Goal: Information Seeking & Learning: Learn about a topic

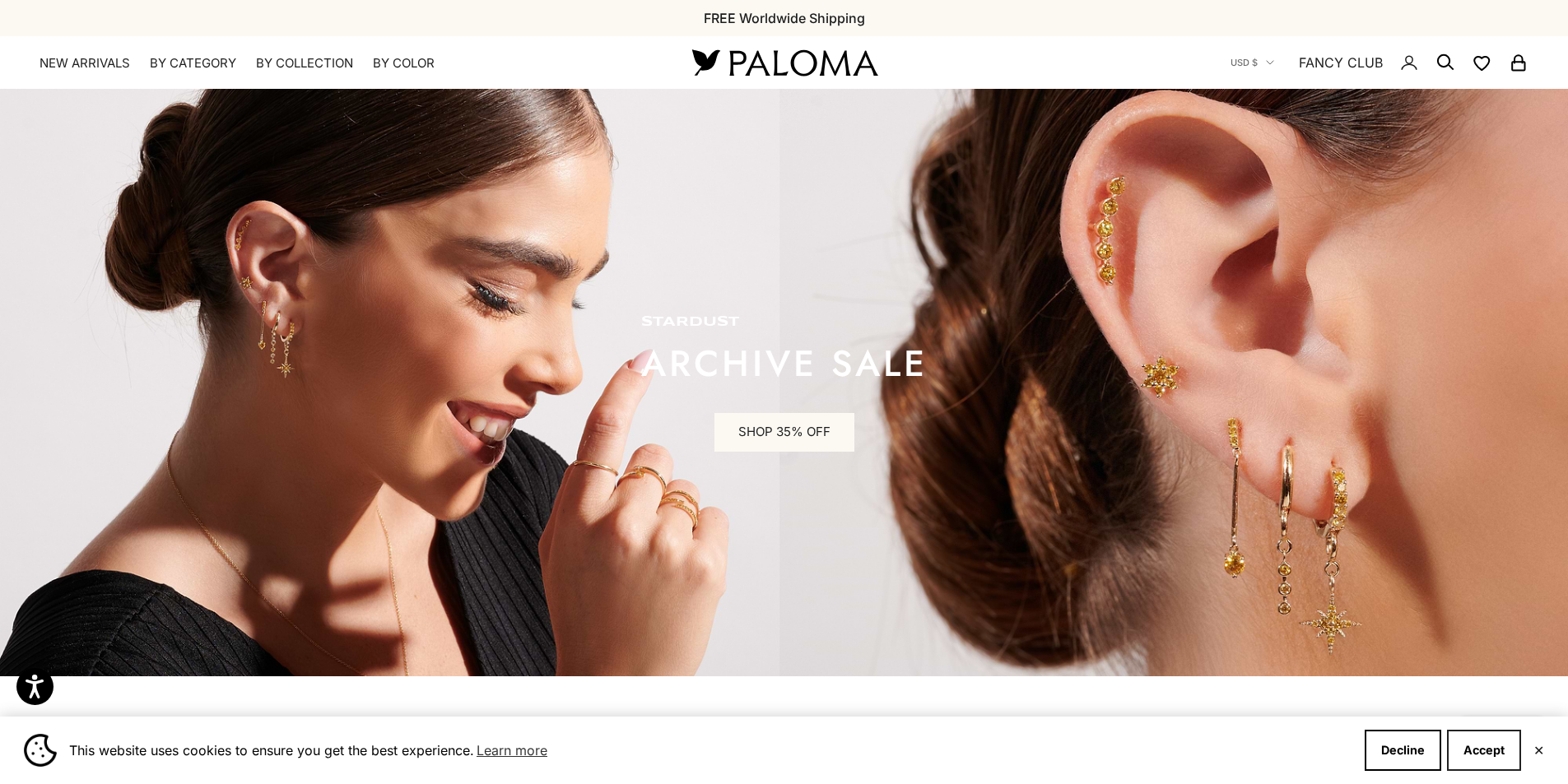
click at [1482, 752] on button "Accept" at bounding box center [1483, 750] width 74 height 42
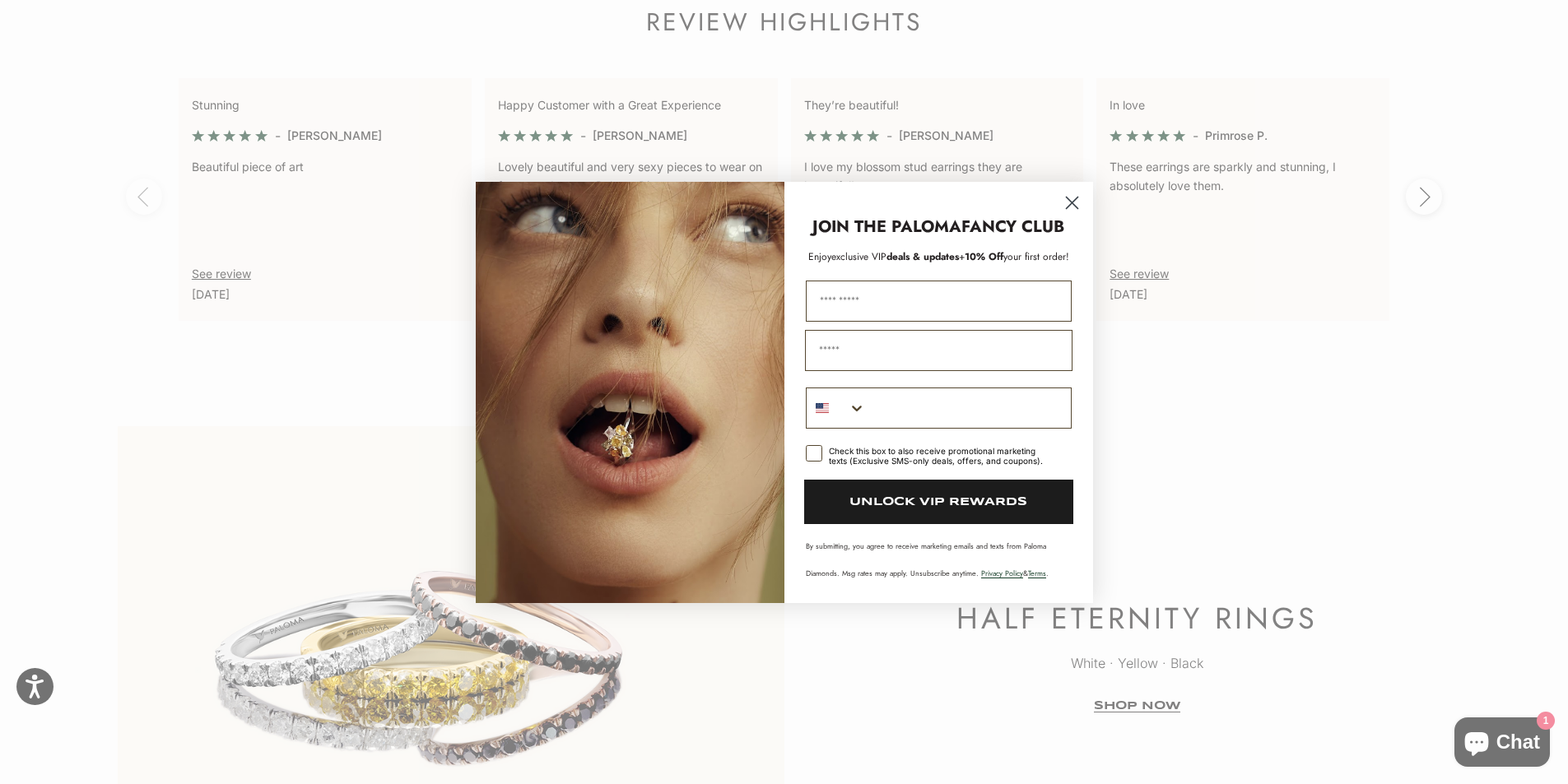
scroll to position [3785, 0]
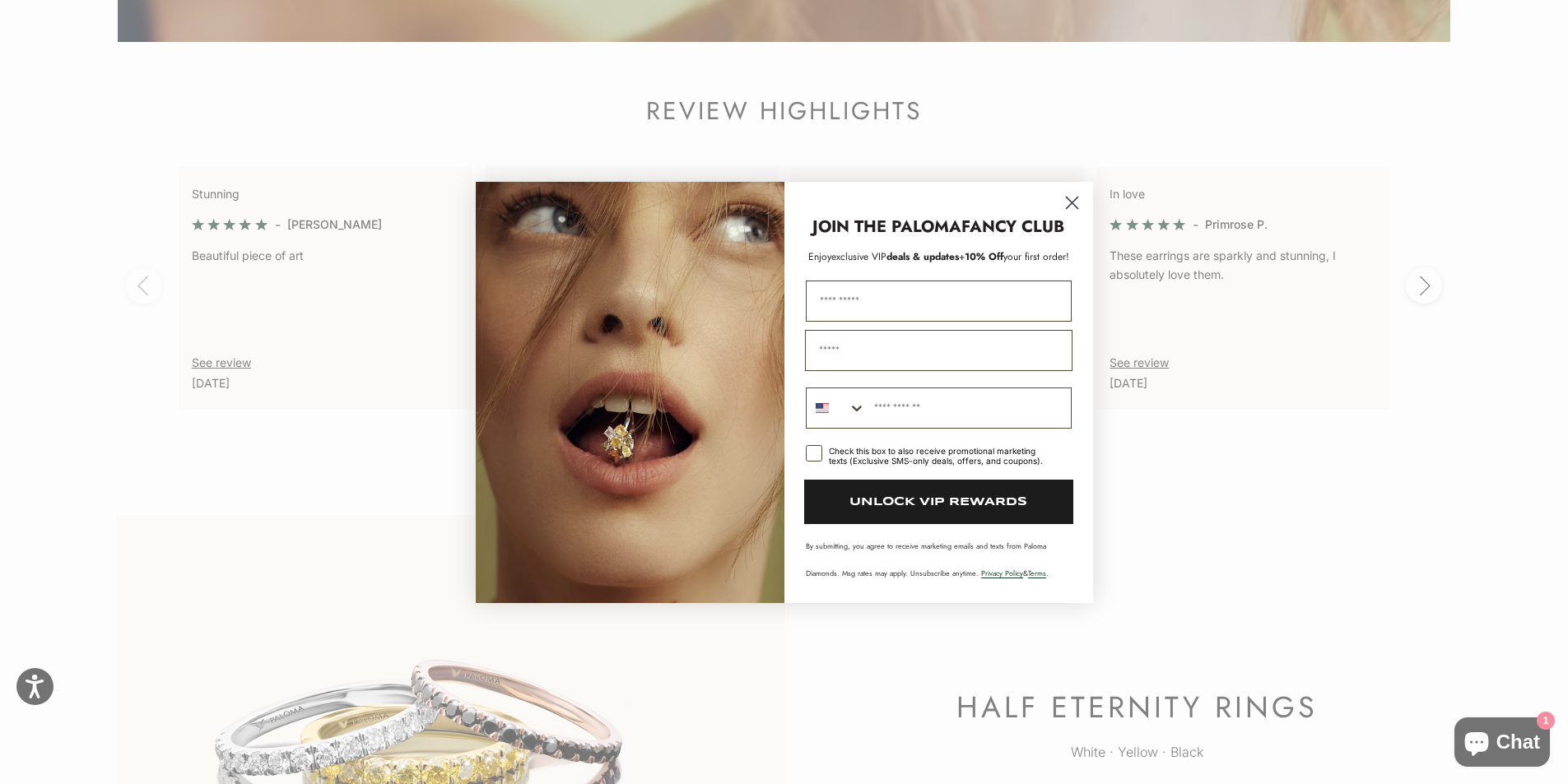
click at [1070, 202] on icon "Close dialog" at bounding box center [1071, 203] width 12 height 12
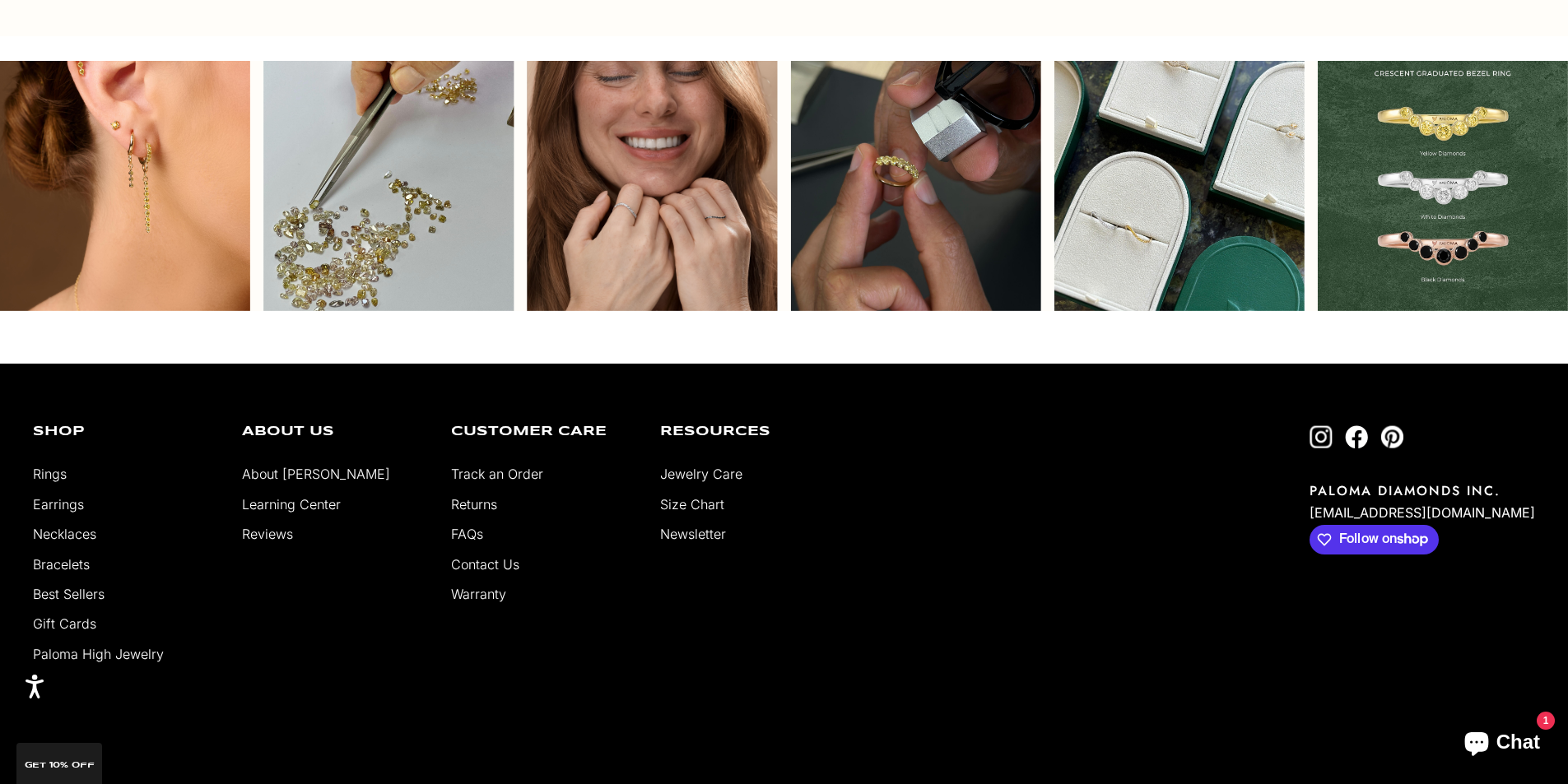
scroll to position [4938, 0]
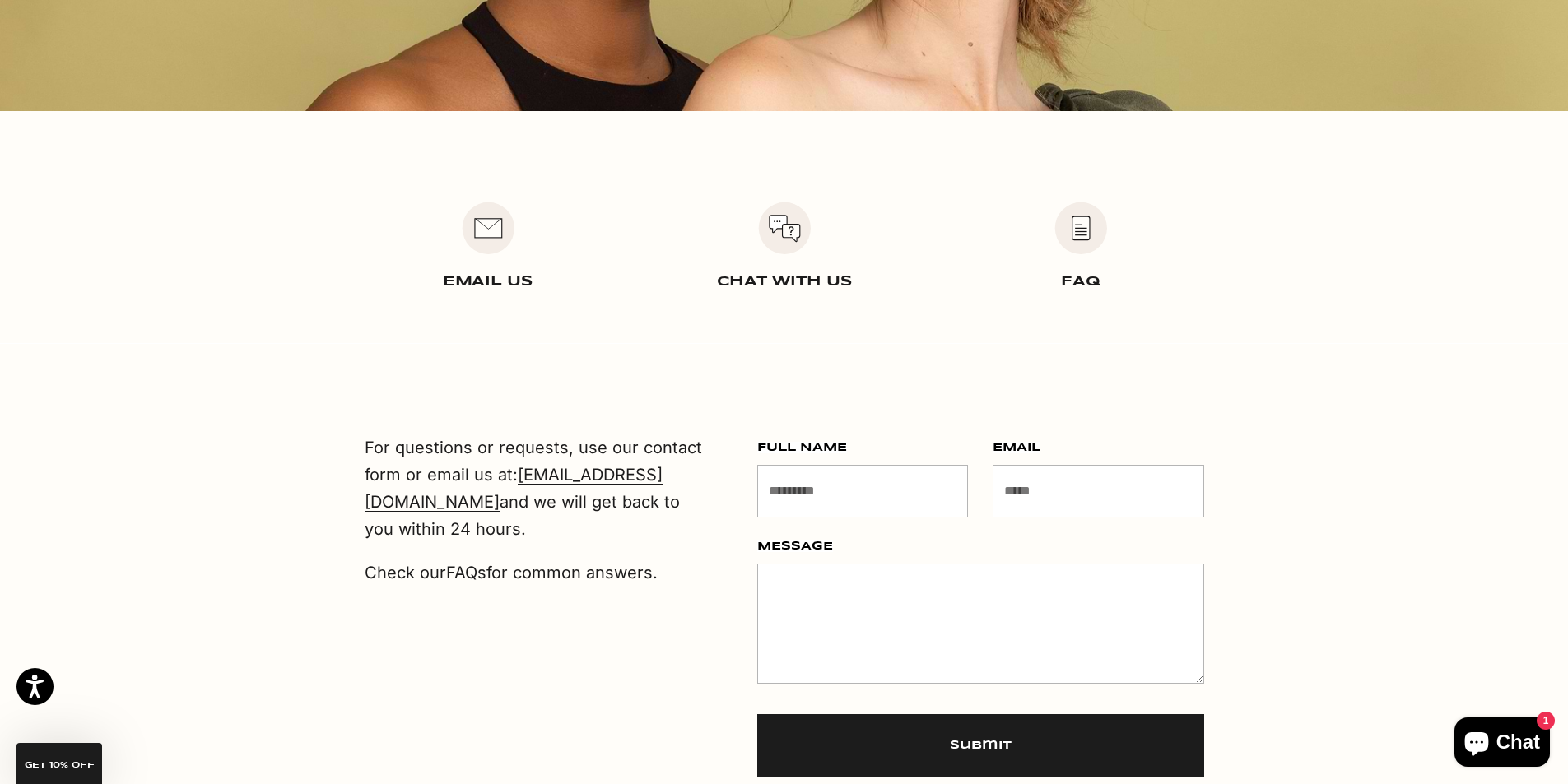
scroll to position [494, 0]
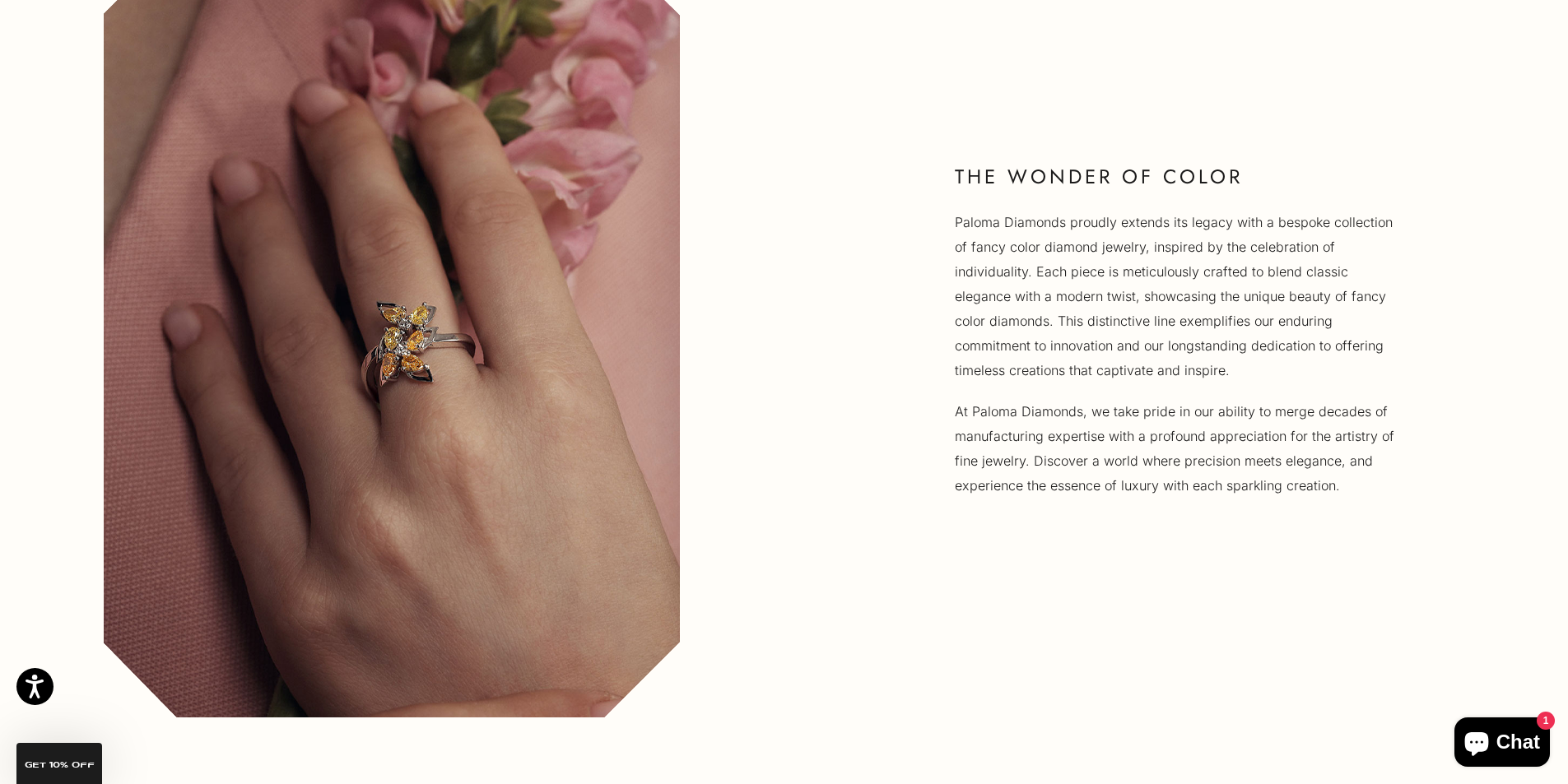
scroll to position [1399, 0]
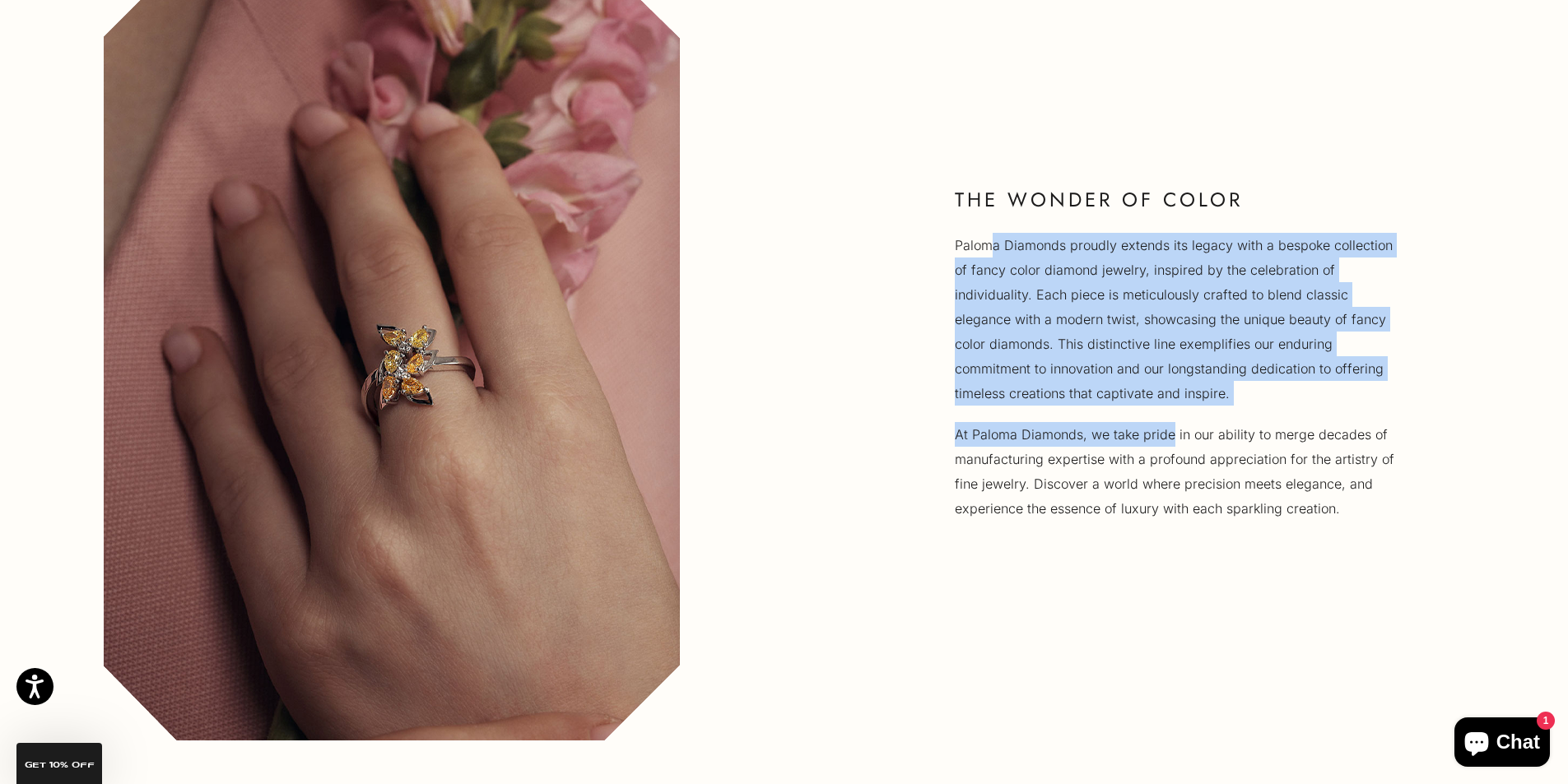
drag, startPoint x: 988, startPoint y: 247, endPoint x: 1172, endPoint y: 426, distance: 256.7
click at [1172, 426] on div "Paloma Diamonds proudly extends its legacy with a bespoke collection of fancy c…" at bounding box center [1176, 377] width 444 height 288
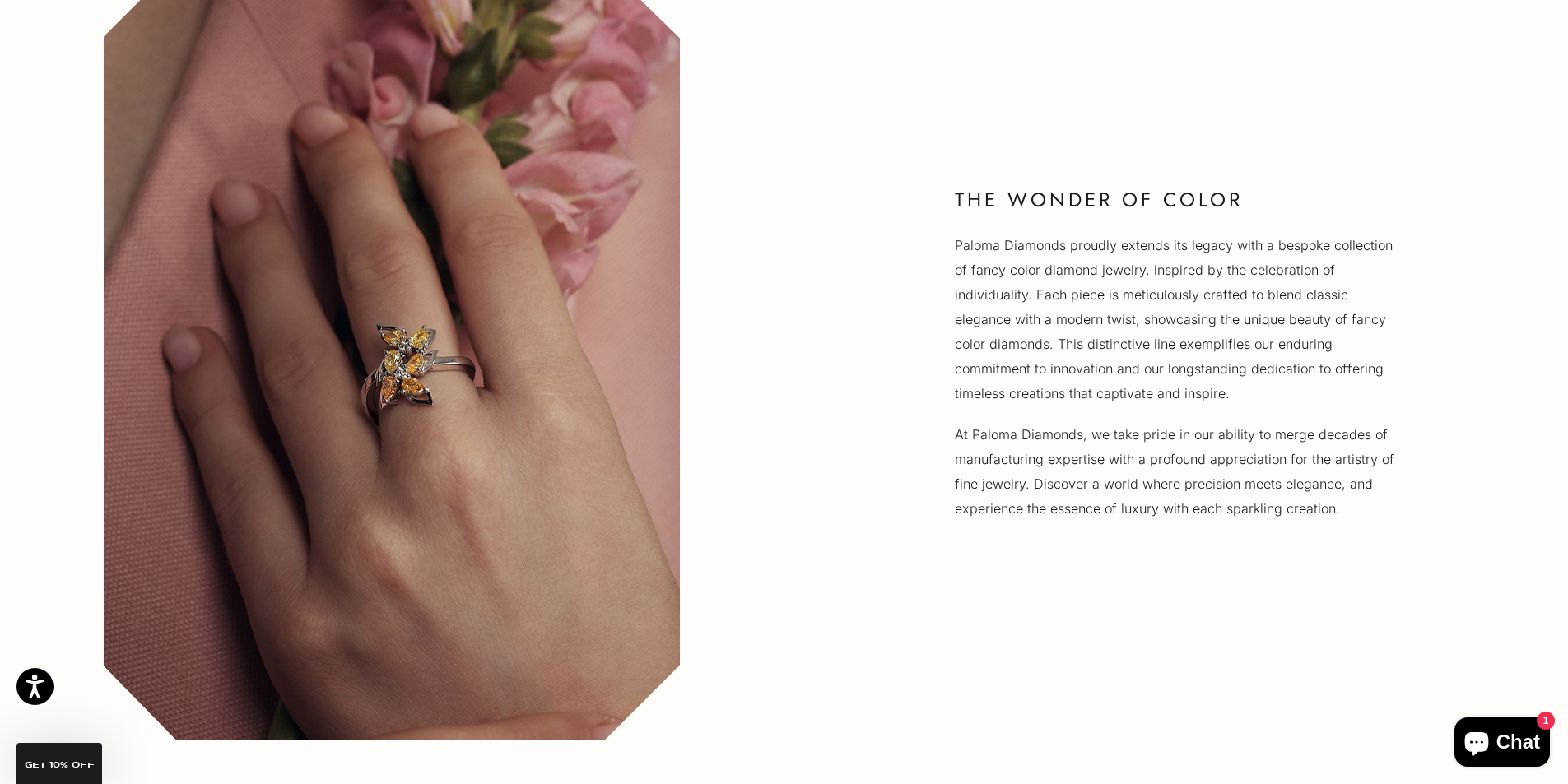
click at [1081, 553] on image-with-text "THE WONDER OF COLOR Paloma Diamonds proudly extends its legacy with a bespoke c…" at bounding box center [784, 331] width 1568 height 918
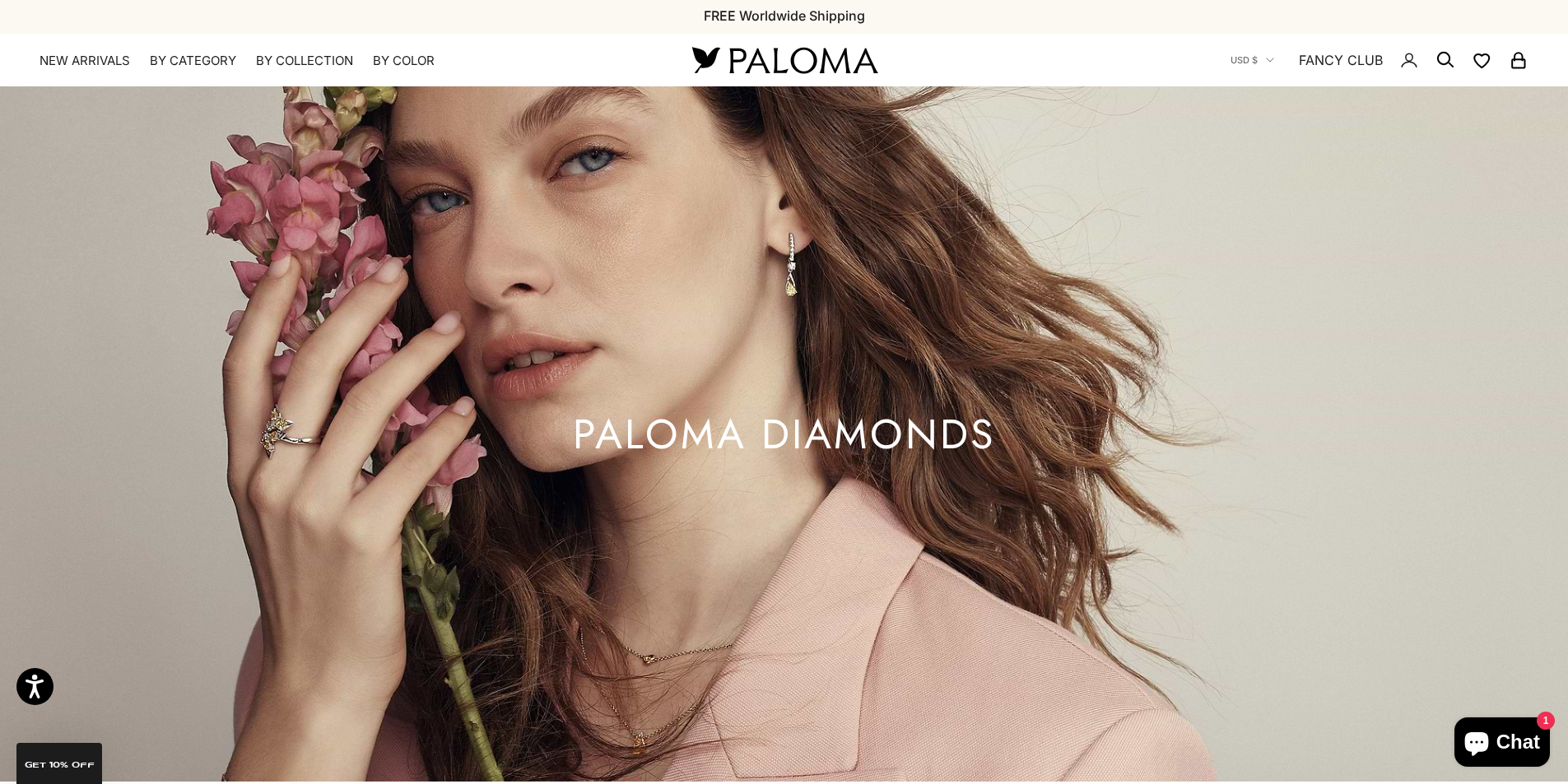
scroll to position [0, 0]
